Goal: Information Seeking & Learning: Learn about a topic

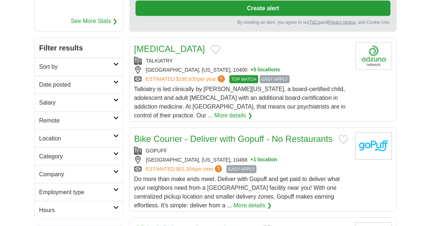
scroll to position [110, 0]
click at [42, 160] on h2 "Category" at bounding box center [76, 156] width 74 height 9
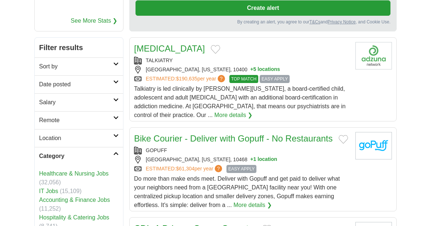
scroll to position [110, 0]
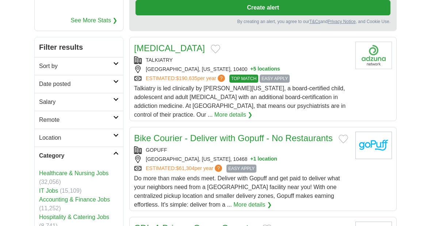
click at [52, 159] on h2 "Category" at bounding box center [76, 155] width 74 height 9
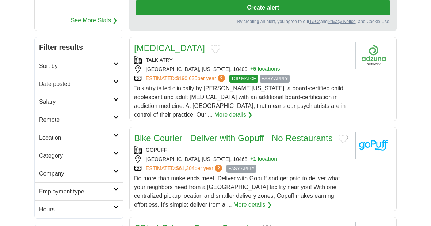
click at [47, 192] on h2 "Employment type" at bounding box center [76, 191] width 74 height 9
click at [48, 191] on h2 "Employment type" at bounding box center [76, 191] width 74 height 9
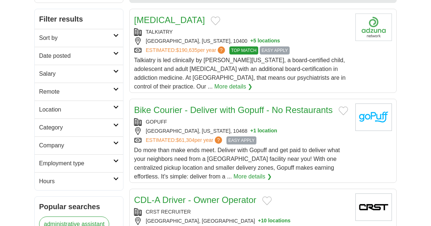
scroll to position [89, 0]
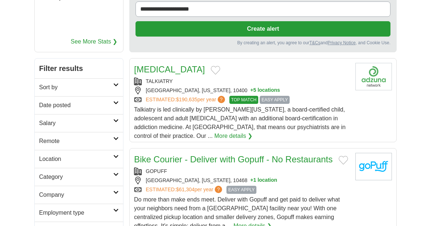
click at [55, 224] on link "Hours" at bounding box center [79, 231] width 88 height 18
click at [56, 217] on link "Employment type" at bounding box center [79, 213] width 88 height 18
click at [60, 182] on link "Category" at bounding box center [79, 177] width 88 height 18
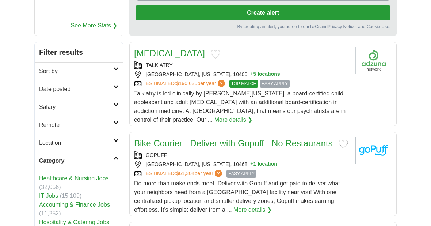
scroll to position [107, 0]
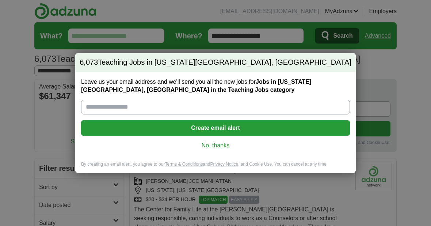
click at [205, 147] on link "No, thanks" at bounding box center [215, 145] width 257 height 8
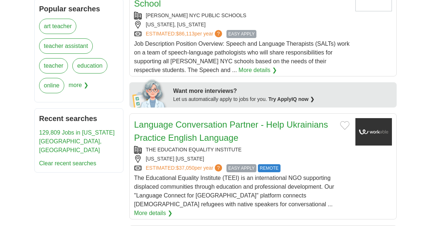
scroll to position [367, 0]
click at [173, 209] on link "More details ❯" at bounding box center [153, 213] width 38 height 9
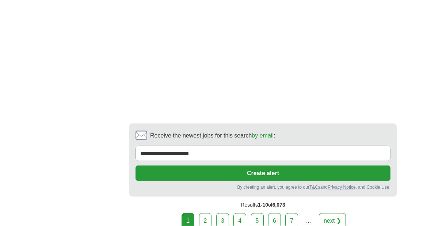
scroll to position [1446, 0]
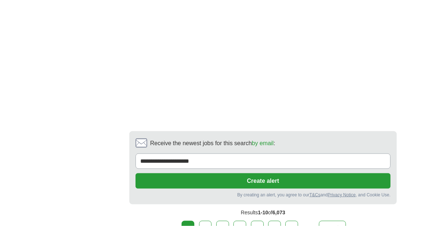
click at [207, 221] on link "2" at bounding box center [205, 228] width 13 height 15
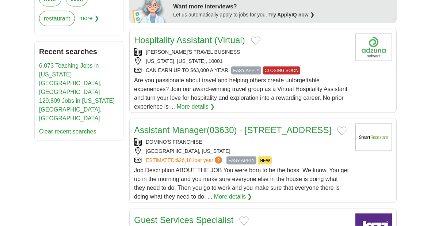
scroll to position [446, 0]
click at [203, 102] on link "More details ❯" at bounding box center [196, 106] width 38 height 9
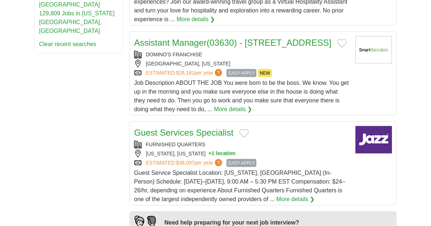
scroll to position [536, 0]
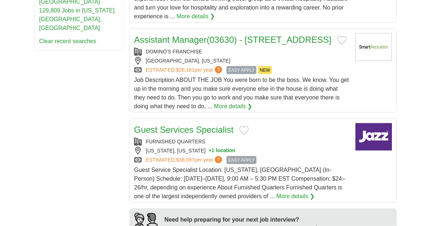
click at [277, 192] on link "More details ❯" at bounding box center [296, 196] width 38 height 9
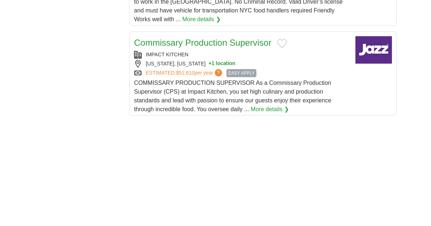
scroll to position [1007, 0]
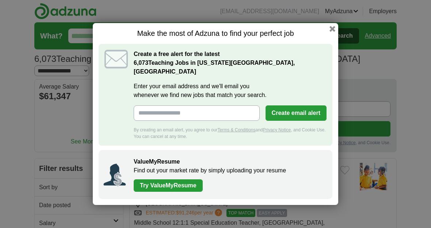
click at [337, 34] on div "Make the most of Adzuna to find your perfect job Create a free alert for the la…" at bounding box center [216, 114] width 246 height 182
click at [334, 32] on button "button" at bounding box center [333, 29] width 6 height 6
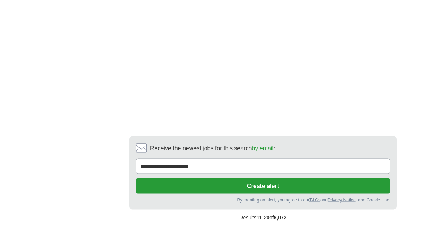
scroll to position [1529, 0]
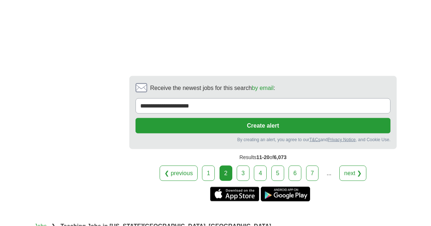
click at [241, 166] on link "3" at bounding box center [243, 173] width 13 height 15
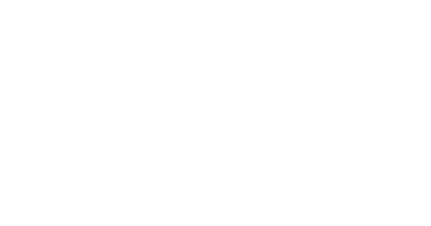
scroll to position [1231, 0]
